Goal: Information Seeking & Learning: Learn about a topic

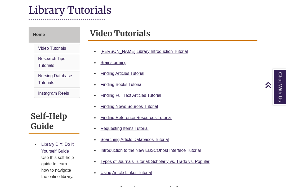
scroll to position [122, 0]
click at [121, 86] on link "Finding Books Tutorial" at bounding box center [122, 84] width 42 height 5
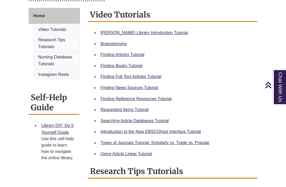
scroll to position [0, 0]
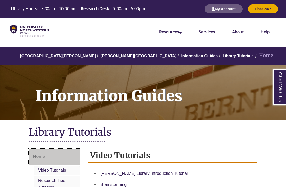
click at [53, 158] on link "Home" at bounding box center [54, 157] width 51 height 16
click at [33, 34] on img at bounding box center [29, 31] width 39 height 12
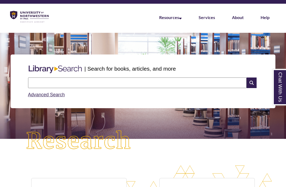
click at [101, 83] on input "text" at bounding box center [137, 83] width 219 height 11
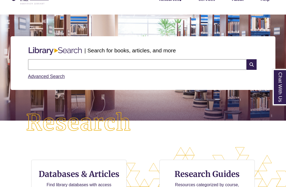
scroll to position [14, 0]
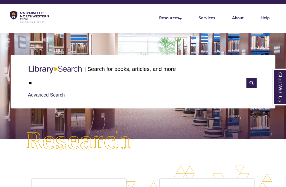
type input "*"
type input "**********"
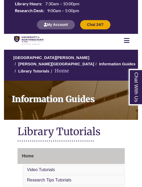
click at [32, 39] on img at bounding box center [28, 40] width 29 height 9
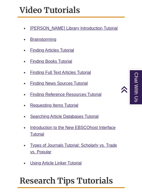
scroll to position [279, 0]
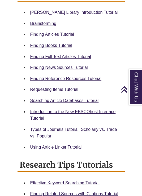
click at [65, 87] on link "Requesting Items Tutorial" at bounding box center [54, 89] width 48 height 5
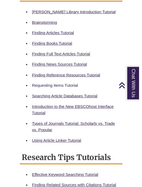
scroll to position [270, 0]
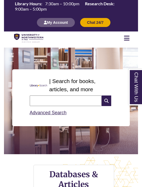
click at [45, 105] on input "text" at bounding box center [66, 101] width 72 height 11
type input "**********"
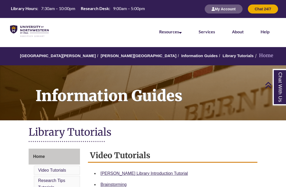
scroll to position [239, 0]
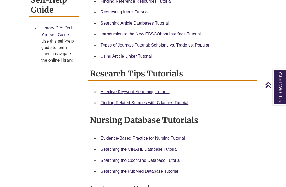
click at [115, 11] on link "Requesting Items Tutorial" at bounding box center [125, 12] width 48 height 5
